Goal: Information Seeking & Learning: Compare options

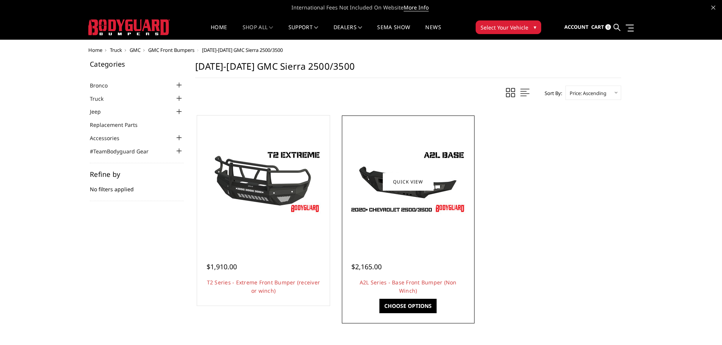
click at [447, 154] on img at bounding box center [408, 182] width 121 height 68
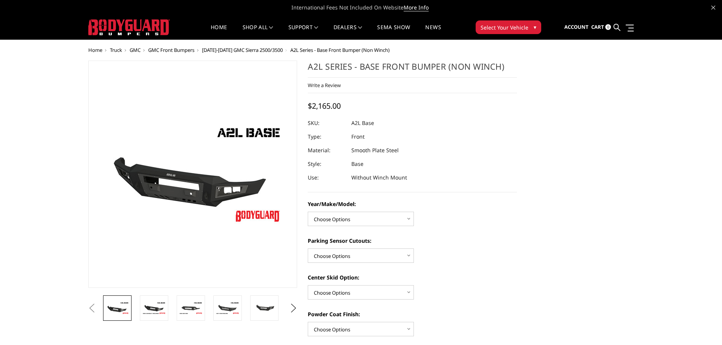
scroll to position [38, 0]
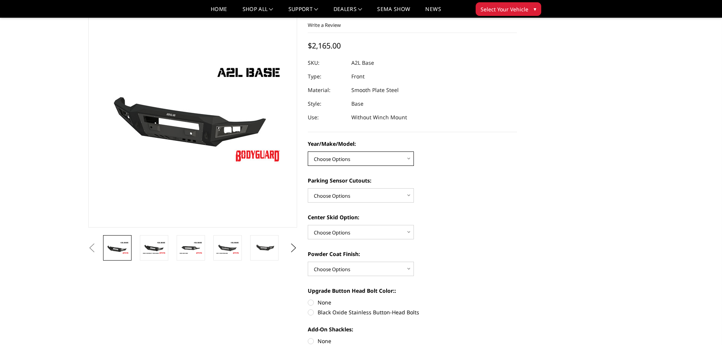
click at [361, 155] on select "Choose Options Chevrolet 15-19 2500/3500 Chevrolet 19-21 1500 Chevrolet 15-20 […" at bounding box center [361, 159] width 106 height 14
click at [295, 251] on button "Next" at bounding box center [293, 248] width 11 height 11
click at [263, 253] on img at bounding box center [264, 248] width 24 height 16
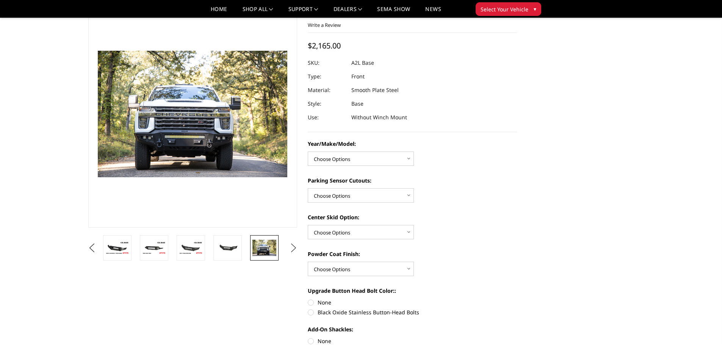
click at [291, 246] on button "Next" at bounding box center [293, 248] width 11 height 11
click at [293, 246] on button "Next" at bounding box center [293, 248] width 11 height 11
click at [293, 245] on button "Next" at bounding box center [293, 248] width 11 height 11
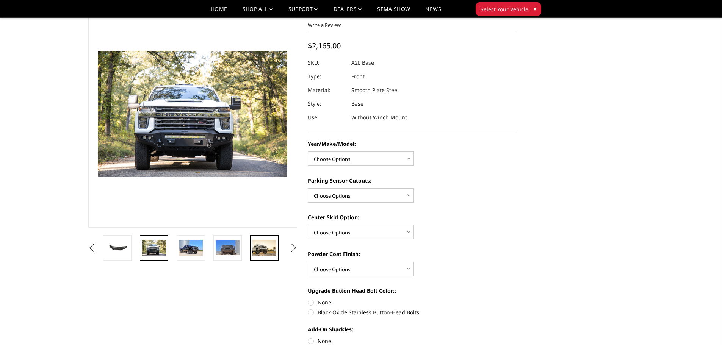
click at [269, 252] on img at bounding box center [264, 248] width 24 height 16
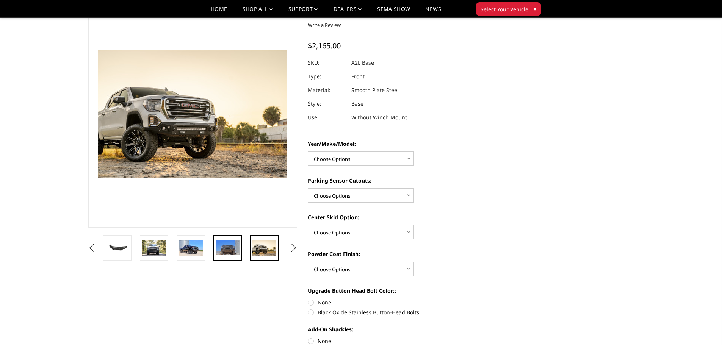
click at [232, 248] on img at bounding box center [228, 248] width 24 height 15
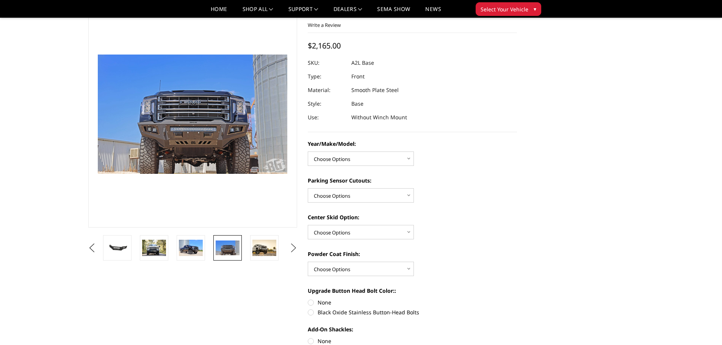
click at [292, 246] on button "Next" at bounding box center [293, 248] width 11 height 11
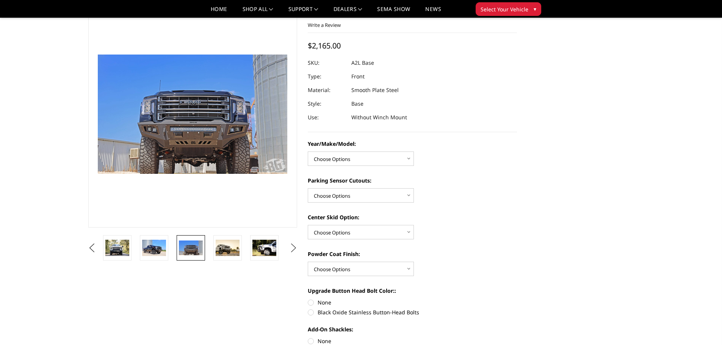
click at [290, 245] on button "Next" at bounding box center [293, 248] width 11 height 11
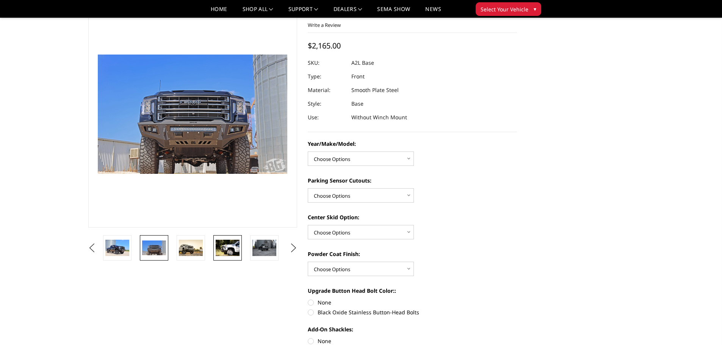
click at [232, 252] on img at bounding box center [228, 248] width 24 height 16
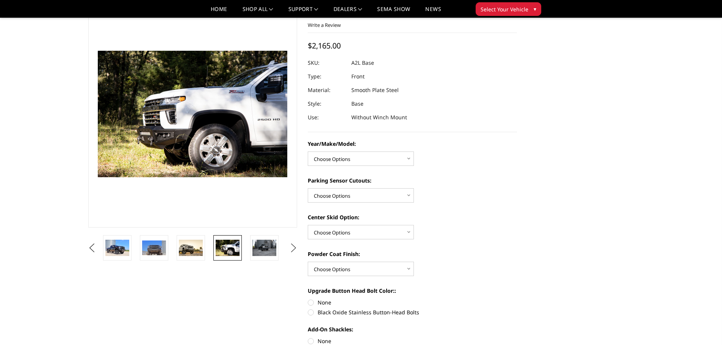
click at [292, 248] on button "Next" at bounding box center [293, 248] width 11 height 11
click at [261, 252] on img at bounding box center [264, 248] width 24 height 16
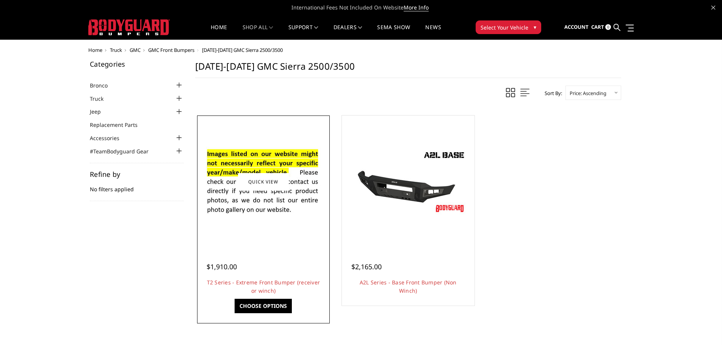
click at [248, 168] on img at bounding box center [263, 182] width 121 height 83
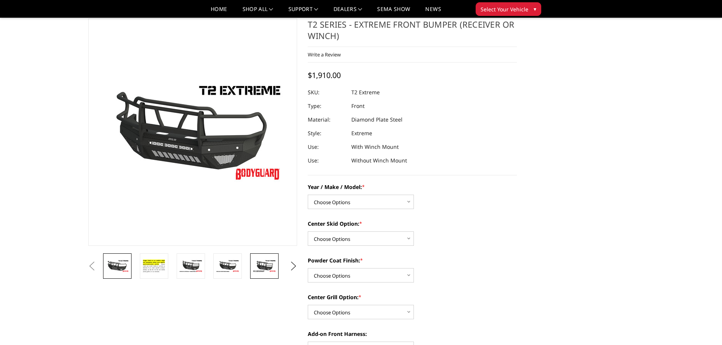
scroll to position [38, 0]
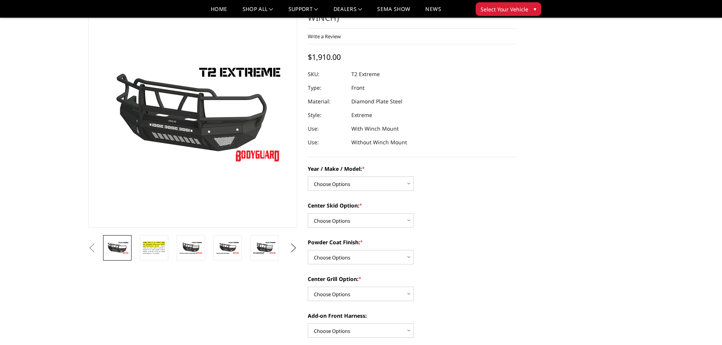
click at [293, 250] on button "Next" at bounding box center [293, 248] width 11 height 11
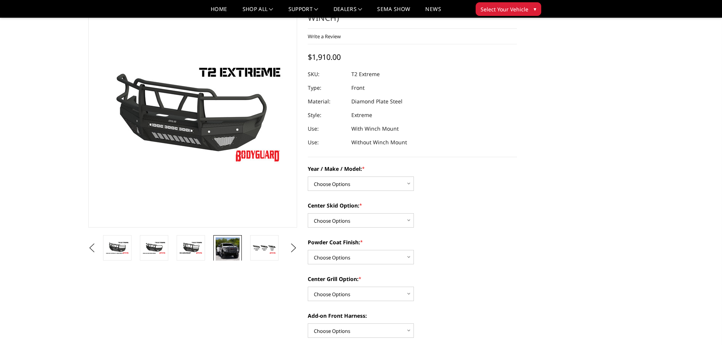
click at [230, 252] on img at bounding box center [228, 251] width 24 height 26
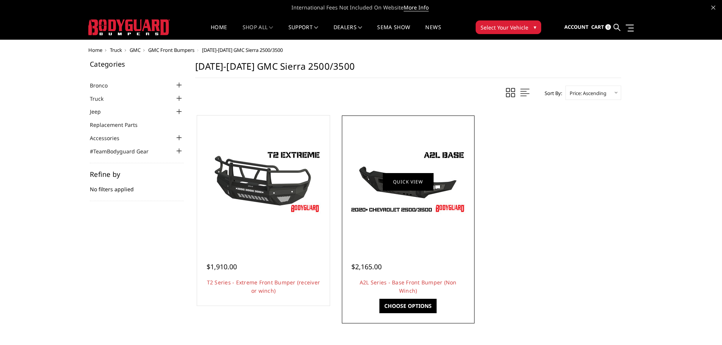
click at [395, 180] on link "Quick view" at bounding box center [408, 182] width 51 height 18
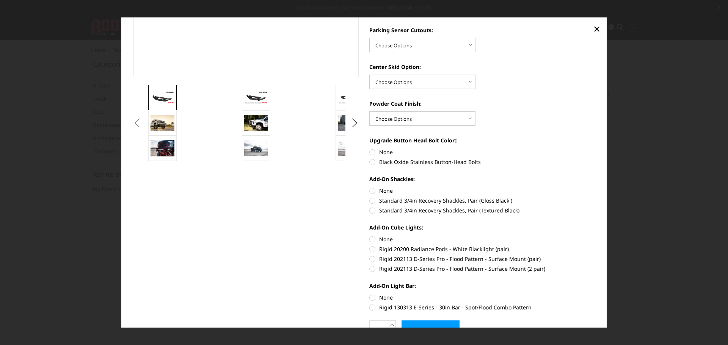
scroll to position [146, 0]
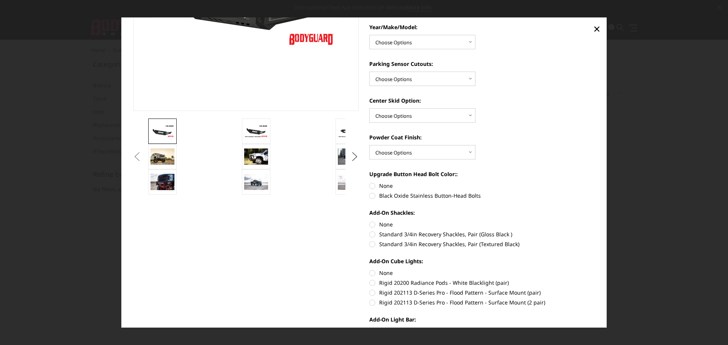
click at [351, 155] on button "Next" at bounding box center [354, 156] width 11 height 11
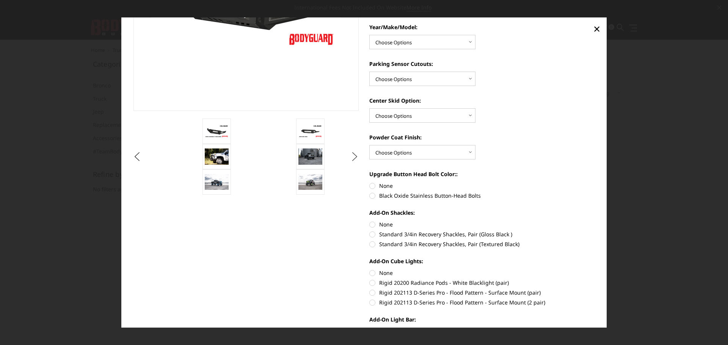
click at [351, 155] on button "Next" at bounding box center [354, 156] width 11 height 11
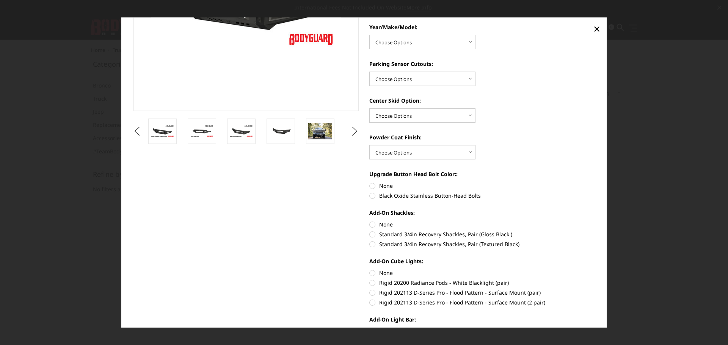
click at [356, 135] on button "Next" at bounding box center [354, 131] width 11 height 11
click at [354, 133] on button "Next" at bounding box center [354, 131] width 11 height 11
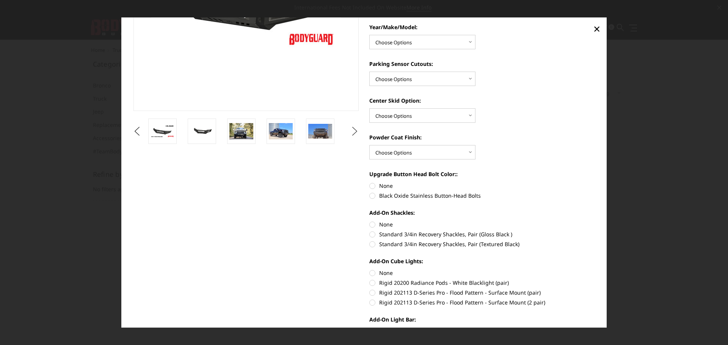
click at [354, 133] on button "Next" at bounding box center [354, 131] width 11 height 11
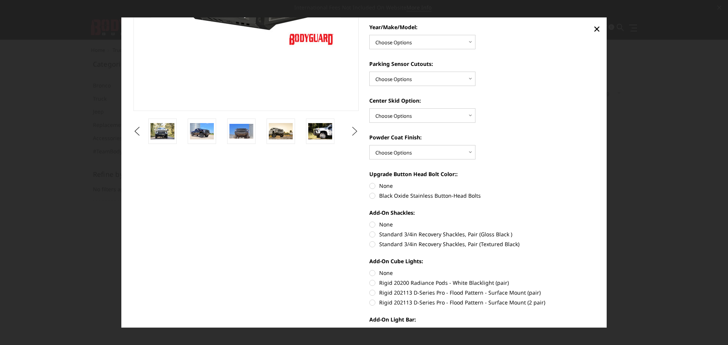
click at [354, 133] on button "Next" at bounding box center [354, 131] width 11 height 11
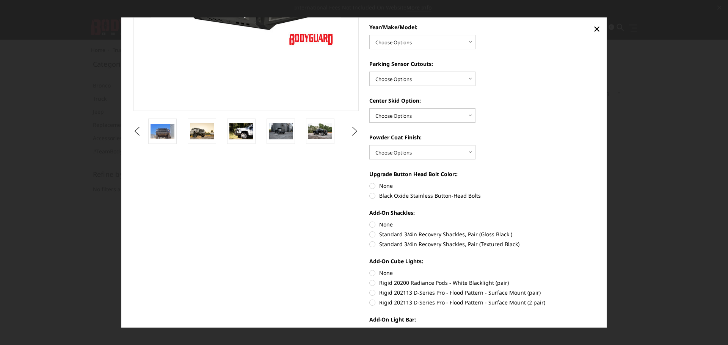
click at [354, 133] on button "Next" at bounding box center [354, 131] width 11 height 11
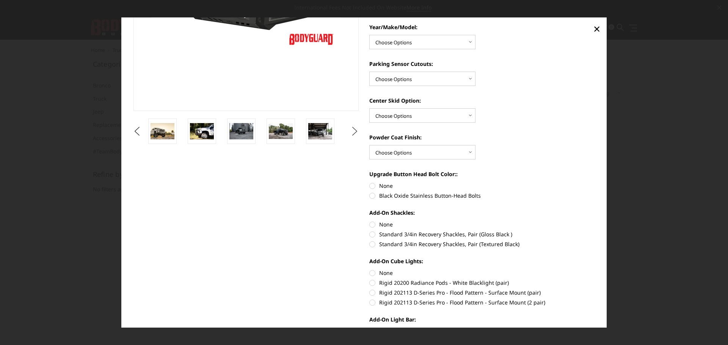
click at [354, 133] on button "Next" at bounding box center [354, 131] width 11 height 11
click at [354, 132] on button "Next" at bounding box center [354, 131] width 11 height 11
click at [353, 132] on button "Next" at bounding box center [354, 131] width 11 height 11
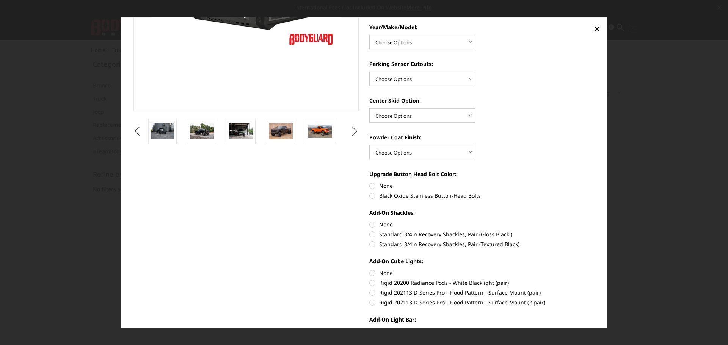
click at [353, 132] on button "Next" at bounding box center [354, 131] width 11 height 11
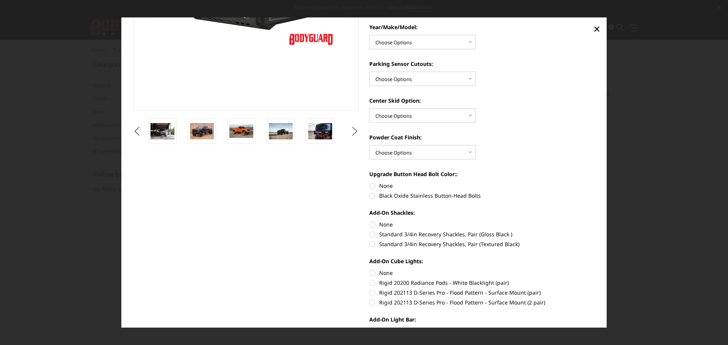
click at [353, 132] on button "Next" at bounding box center [354, 131] width 11 height 11
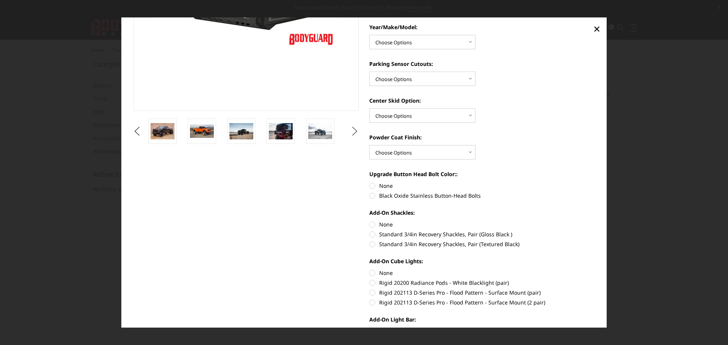
click at [353, 132] on button "Next" at bounding box center [354, 131] width 11 height 11
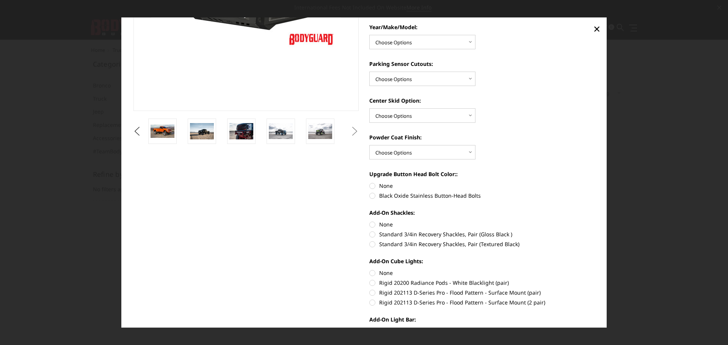
click at [351, 133] on button "Next" at bounding box center [354, 131] width 11 height 11
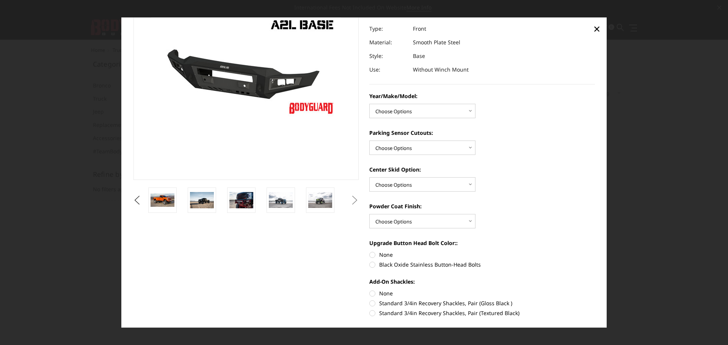
scroll to position [0, 0]
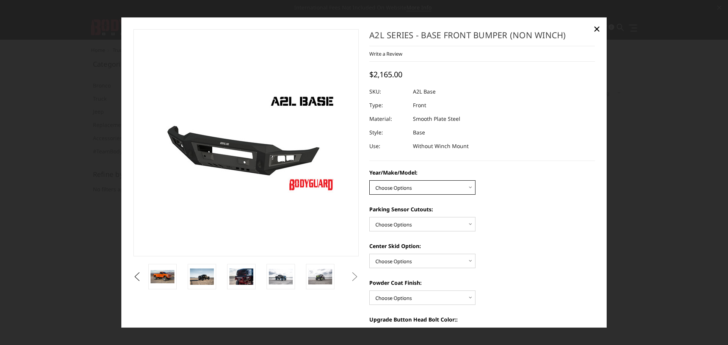
click at [405, 189] on select "Choose Options Chevrolet 15-19 2500/3500 Chevrolet 19-21 1500 Chevrolet 15-20 […" at bounding box center [422, 187] width 106 height 14
select select "4330"
click at [369, 180] on select "Choose Options Chevrolet 15-19 2500/3500 Chevrolet 19-21 1500 Chevrolet 15-20 […" at bounding box center [422, 187] width 106 height 14
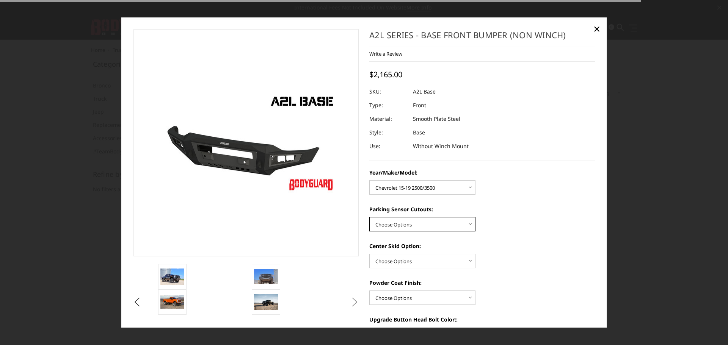
click at [421, 222] on select "Choose Options Yes - With Parking Sensor Cutouts No - Without Parking Sensor Cu…" at bounding box center [422, 224] width 106 height 14
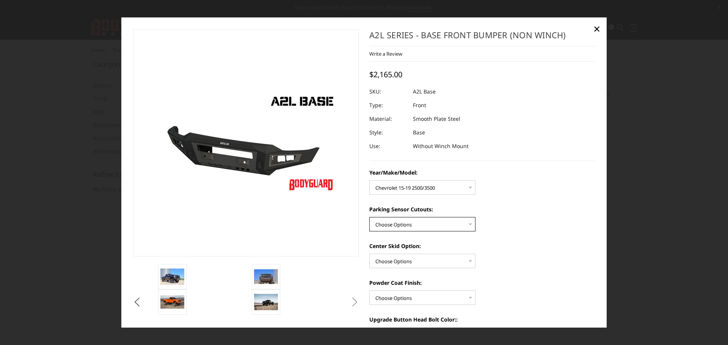
select select "4328"
click at [369, 217] on select "Choose Options Yes - With Parking Sensor Cutouts No - Without Parking Sensor Cu…" at bounding box center [422, 224] width 106 height 14
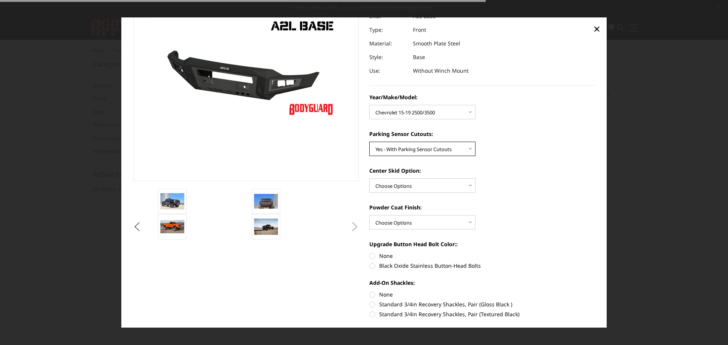
scroll to position [76, 0]
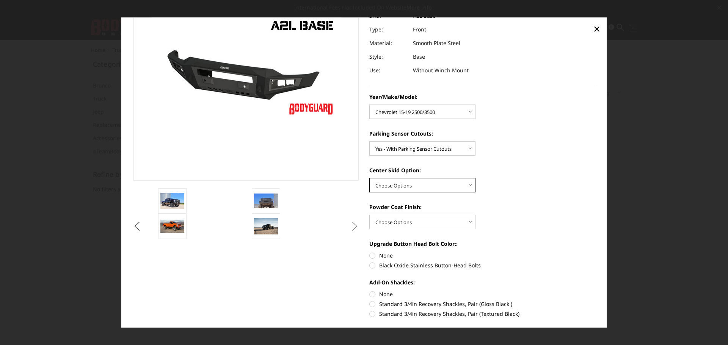
click at [420, 186] on select "Choose Options Single Light Bar Cutout" at bounding box center [422, 185] width 106 height 14
select select "4304"
click at [369, 178] on select "Choose Options Single Light Bar Cutout" at bounding box center [422, 185] width 106 height 14
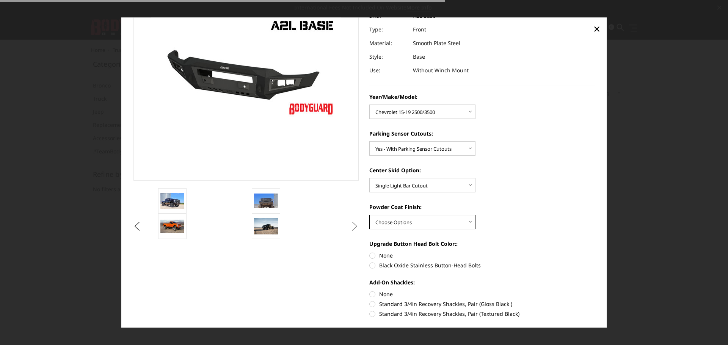
click at [415, 223] on select "Choose Options Bare metal (included) Texture Black Powder Coat" at bounding box center [422, 222] width 106 height 14
select select "4285"
click at [369, 215] on select "Choose Options Bare metal (included) Texture Black Powder Coat" at bounding box center [422, 222] width 106 height 14
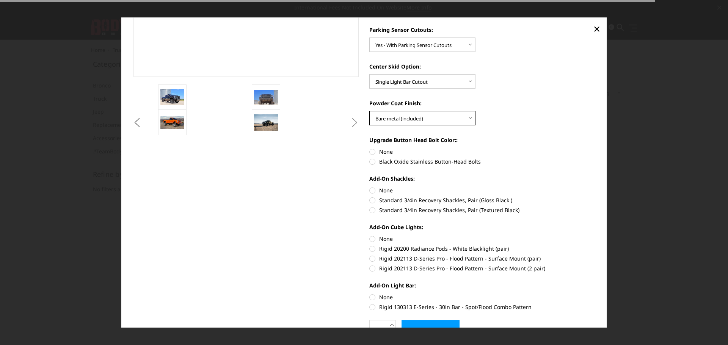
scroll to position [190, 0]
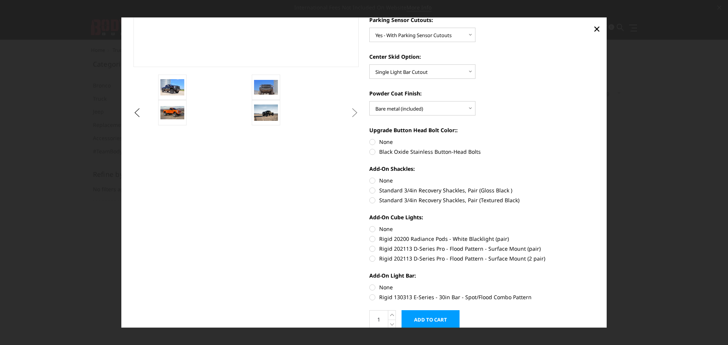
click at [369, 142] on label "None" at bounding box center [482, 142] width 226 height 8
click at [369, 138] on input "None" at bounding box center [369, 138] width 0 height 0
radio input "true"
click at [370, 179] on label "None" at bounding box center [482, 181] width 226 height 8
click at [370, 177] on input "None" at bounding box center [369, 177] width 0 height 0
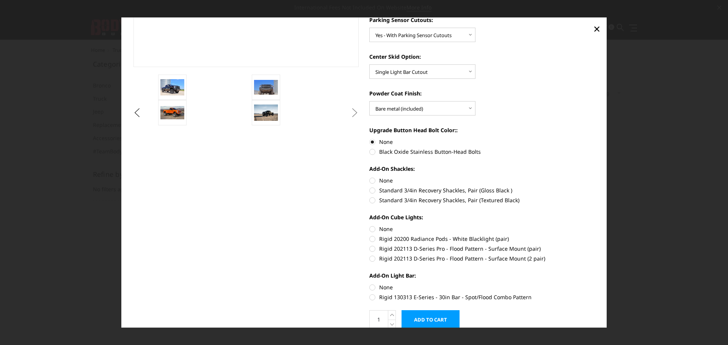
radio input "true"
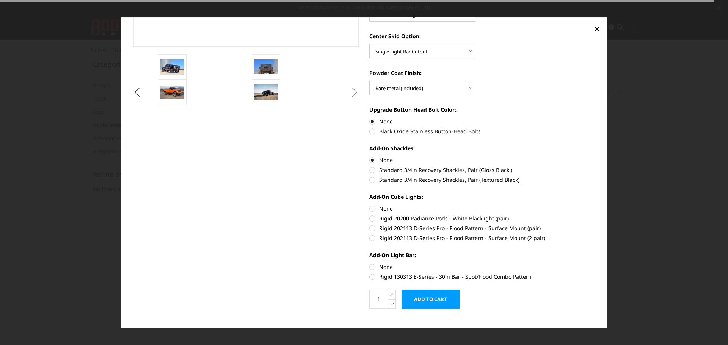
scroll to position [221, 0]
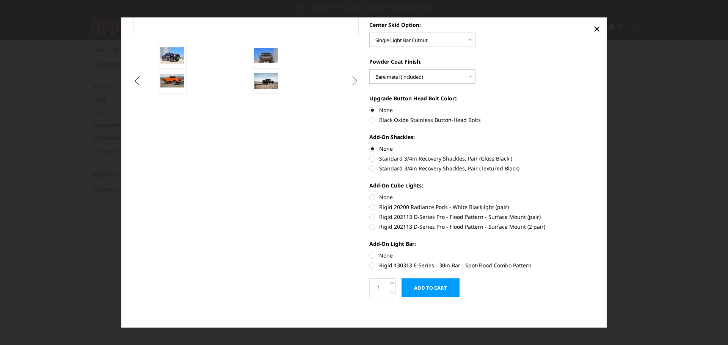
click at [370, 197] on label "None" at bounding box center [482, 197] width 226 height 8
click at [370, 194] on input "None" at bounding box center [369, 193] width 0 height 0
radio input "true"
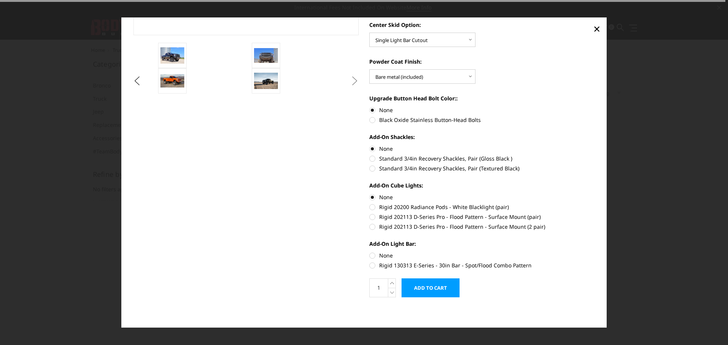
click at [371, 257] on label "None" at bounding box center [482, 256] width 226 height 8
click at [370, 252] on input "None" at bounding box center [369, 252] width 0 height 0
radio input "true"
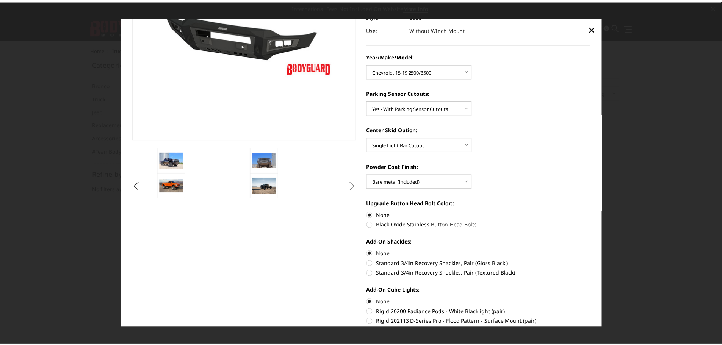
scroll to position [0, 0]
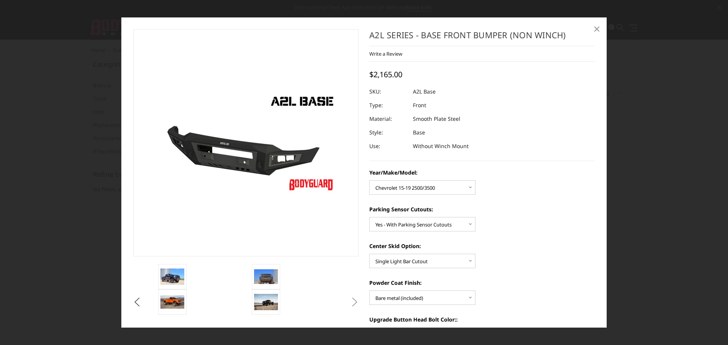
click at [595, 29] on span "×" at bounding box center [596, 28] width 7 height 16
